Goal: Find specific page/section: Find specific page/section

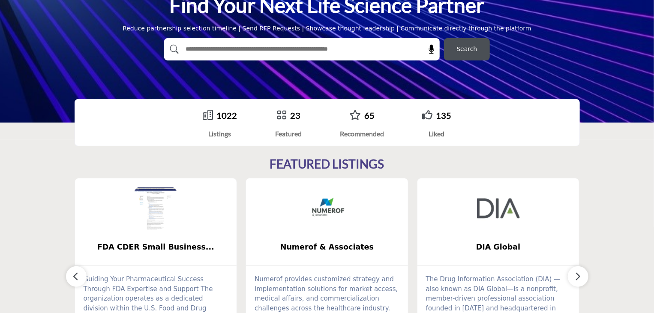
scroll to position [214, 0]
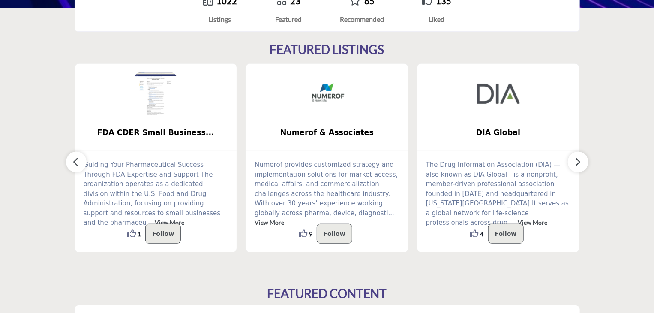
click at [576, 166] on icon "button" at bounding box center [577, 161] width 7 height 11
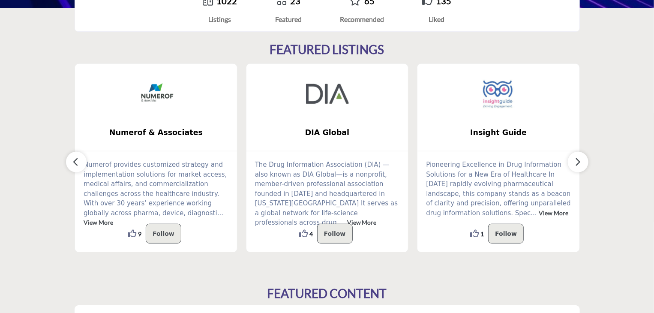
click at [576, 166] on icon "button" at bounding box center [577, 161] width 7 height 11
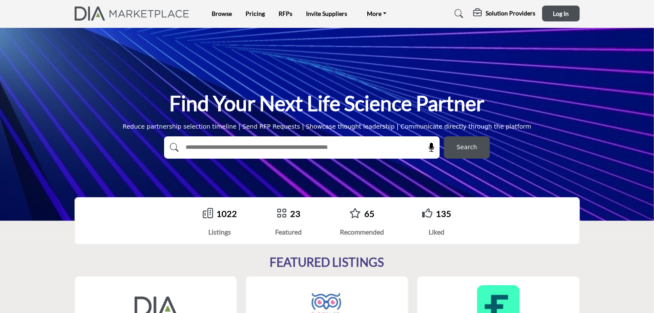
scroll to position [0, 0]
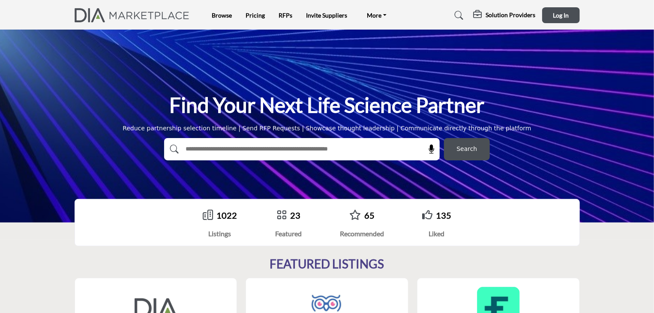
click at [79, 14] on img at bounding box center [134, 15] width 119 height 14
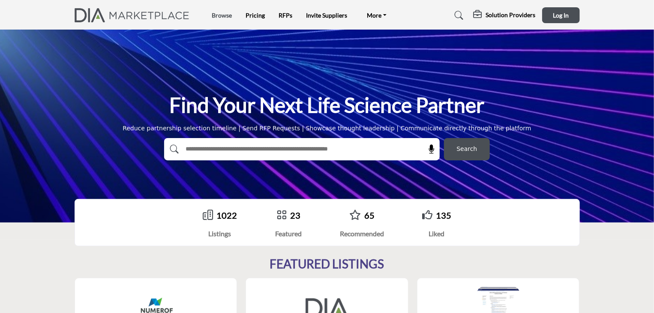
click at [219, 13] on link "Browse" at bounding box center [222, 15] width 20 height 7
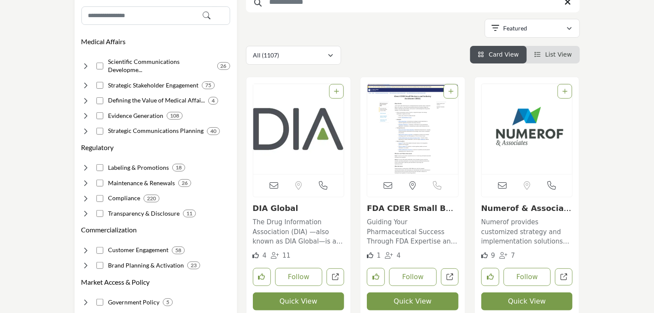
scroll to position [128, 0]
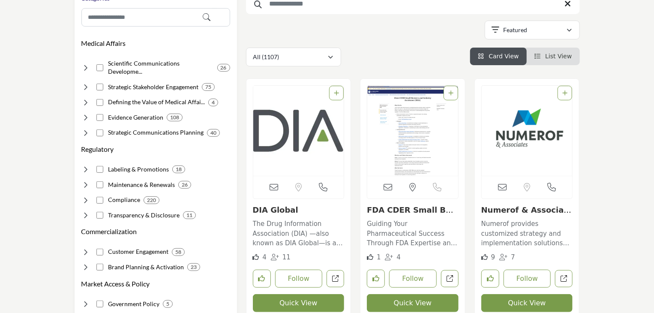
click at [332, 38] on div "Showing 42 results out of 1107" at bounding box center [413, 32] width 334 height 22
drag, startPoint x: 78, startPoint y: 42, endPoint x: 161, endPoint y: 39, distance: 83.1
click at [161, 39] on div "Medical Affairs Clear" at bounding box center [155, 43] width 149 height 10
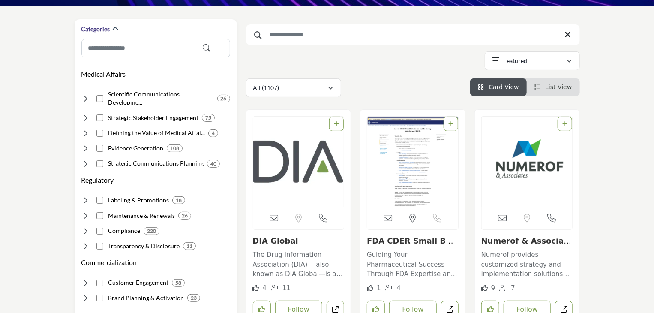
scroll to position [86, 0]
